Goal: Find specific page/section: Find specific page/section

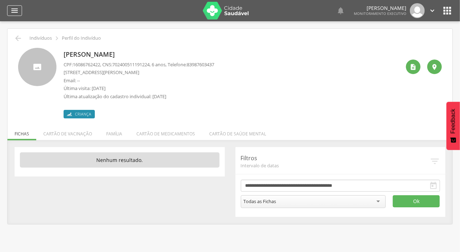
click at [16, 12] on icon "" at bounding box center [14, 10] width 9 height 9
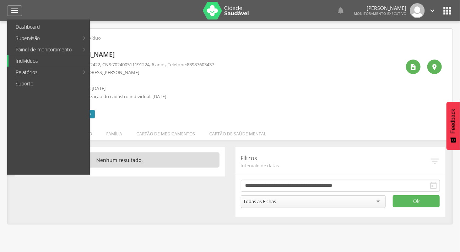
click at [24, 58] on link "Indivíduos" at bounding box center [49, 60] width 81 height 11
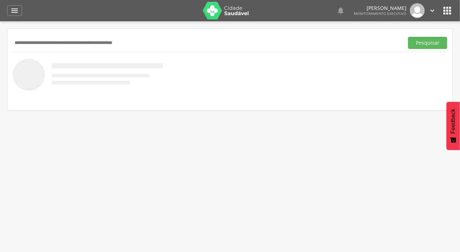
click at [43, 42] on input "text" at bounding box center [207, 43] width 388 height 12
type input "**********"
click at [408, 37] on button "Pesquisar" at bounding box center [427, 43] width 39 height 12
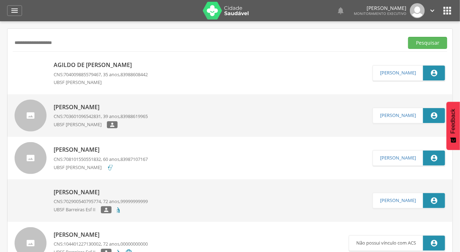
click at [96, 65] on p "Agildo de [PERSON_NAME]" at bounding box center [101, 65] width 94 height 8
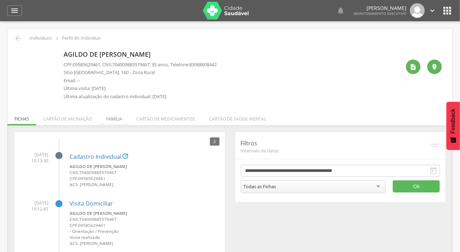
click at [111, 117] on li "Família" at bounding box center [114, 117] width 30 height 17
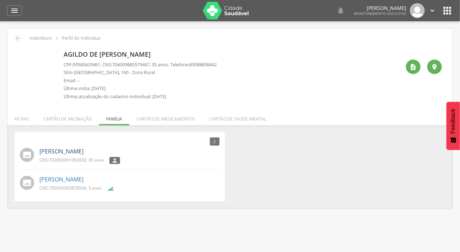
click at [83, 148] on link "[PERSON_NAME]" at bounding box center [61, 152] width 44 height 8
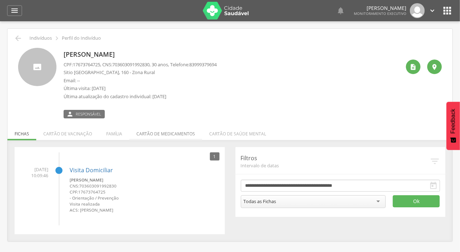
scroll to position [21, 0]
